Goal: Navigation & Orientation: Find specific page/section

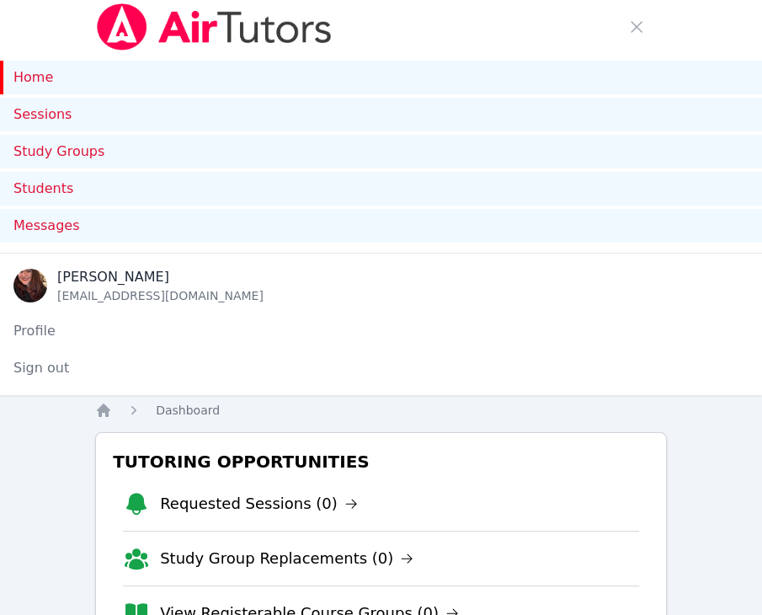
click at [45, 73] on link "Home" at bounding box center [381, 78] width 762 height 34
click at [44, 85] on link "Home" at bounding box center [381, 78] width 762 height 34
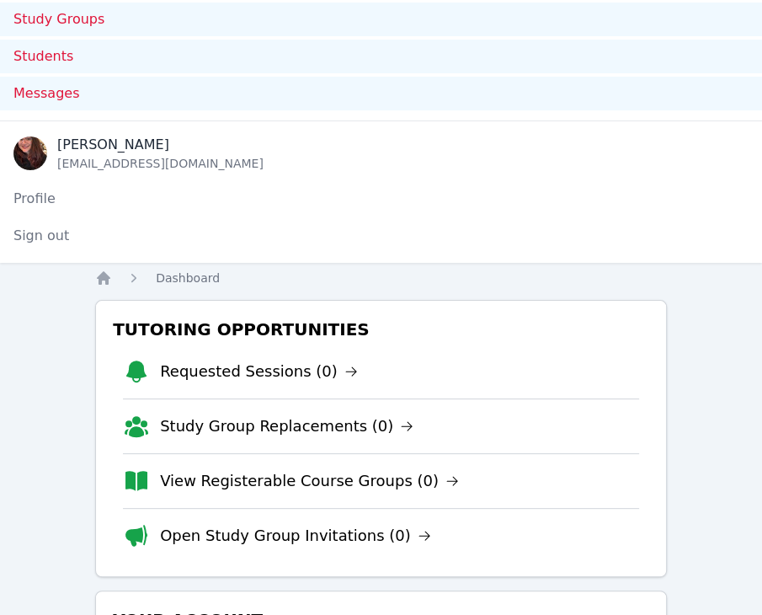
scroll to position [253, 0]
